Goal: Task Accomplishment & Management: Complete application form

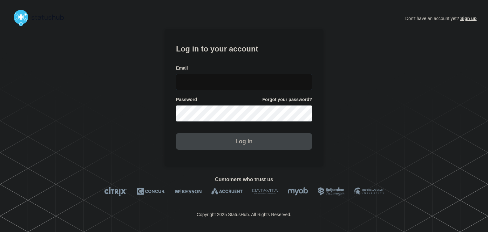
type input "amanda.mckeehan@conexon.us"
click at [230, 148] on button "Log in" at bounding box center [244, 141] width 136 height 17
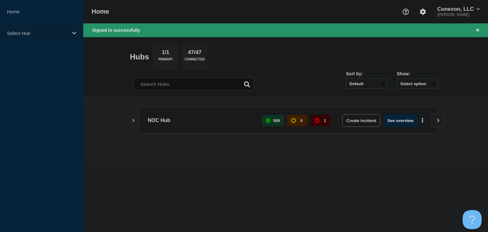
click at [51, 38] on div "Select Hub" at bounding box center [41, 33] width 83 height 19
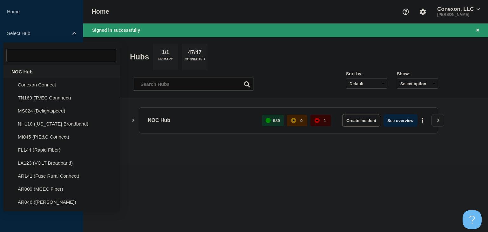
click at [41, 70] on div "NOC Hub" at bounding box center [61, 71] width 117 height 13
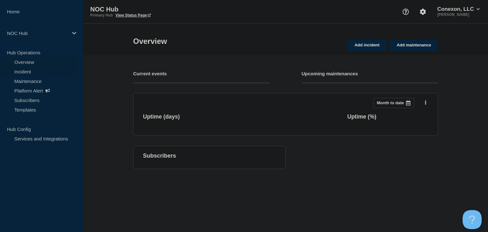
click at [34, 71] on link "Incident" at bounding box center [38, 72] width 77 height 10
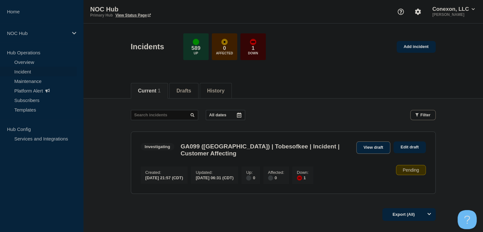
click at [375, 143] on link "View draft" at bounding box center [373, 147] width 34 height 12
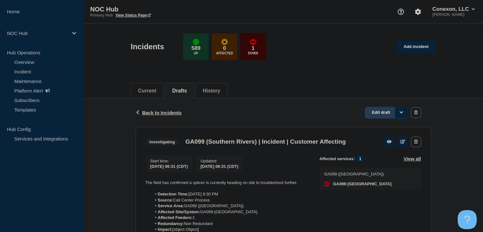
click at [376, 113] on link "Edit draft" at bounding box center [386, 113] width 43 height 12
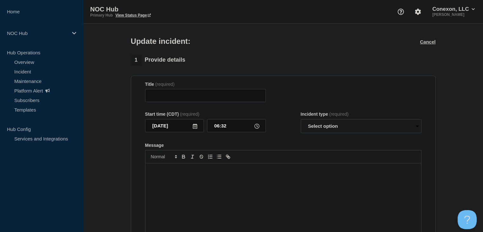
type input "GA099 (Southern Rivers) | Incident | Customer Affecting"
type input "06:31"
select select "investigating"
radio input "false"
radio input "true"
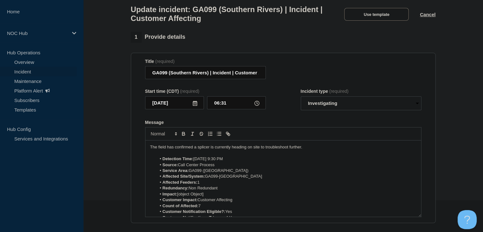
scroll to position [64, 0]
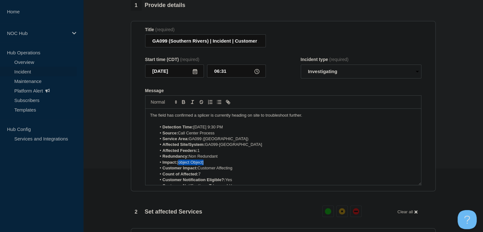
drag, startPoint x: 215, startPoint y: 166, endPoint x: 188, endPoint y: 165, distance: 27.0
click at [180, 164] on li "Impact: [object Object]" at bounding box center [286, 162] width 260 height 6
drag, startPoint x: 197, startPoint y: 166, endPoint x: 178, endPoint y: 165, distance: 19.1
click at [178, 165] on li "Impact: Minor" at bounding box center [286, 162] width 260 height 6
click at [181, 105] on icon "Toggle bold text" at bounding box center [184, 102] width 6 height 6
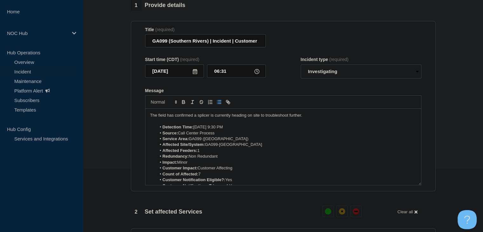
scroll to position [32, 0]
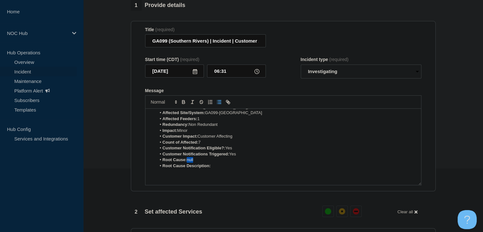
drag, startPoint x: 198, startPoint y: 164, endPoint x: 186, endPoint y: 164, distance: 11.4
click at [186, 163] on li "Root Cause: null" at bounding box center [286, 160] width 260 height 6
click at [182, 162] on strong "Root Cause:" at bounding box center [175, 159] width 24 height 5
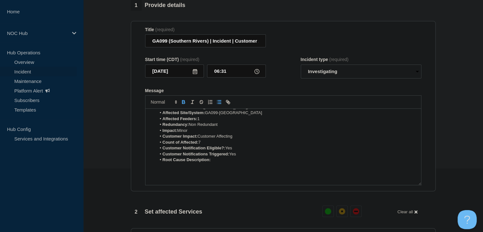
click at [196, 162] on strong "Root Cause Description:" at bounding box center [187, 159] width 48 height 5
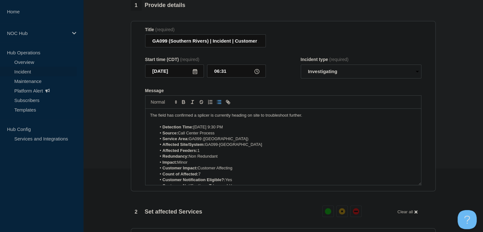
scroll to position [243, 0]
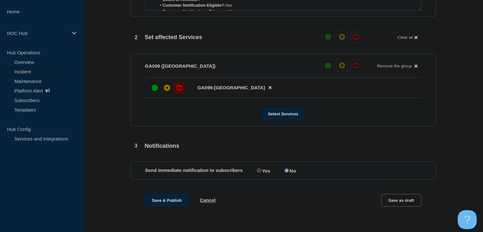
click at [256, 170] on label "Yes" at bounding box center [262, 170] width 15 height 6
click at [257, 170] on input "Yes" at bounding box center [259, 170] width 4 height 4
radio input "true"
radio input "false"
click at [163, 201] on button "Save & Publish" at bounding box center [167, 200] width 44 height 13
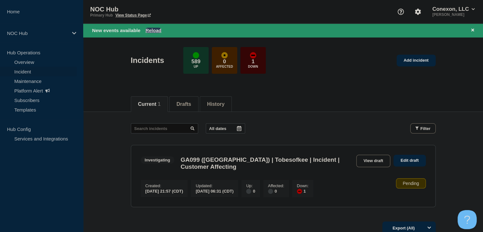
click at [146, 28] on button "Reload" at bounding box center [153, 30] width 16 height 5
